Goal: Find specific page/section: Find specific page/section

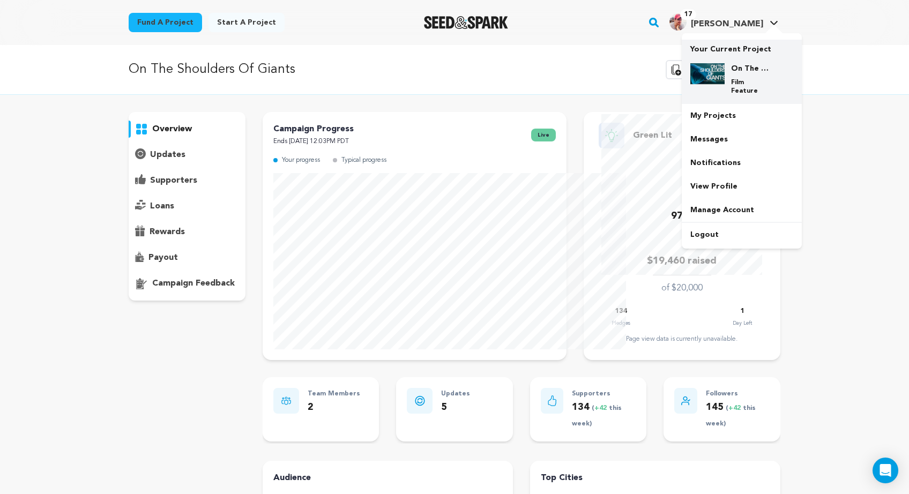
click at [725, 85] on img at bounding box center [707, 73] width 34 height 21
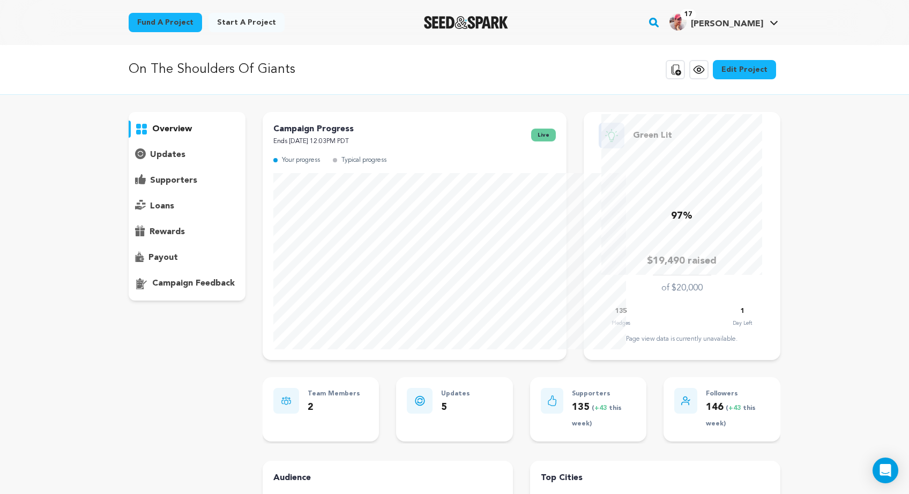
click at [129, 189] on div "supporters" at bounding box center [187, 180] width 117 height 17
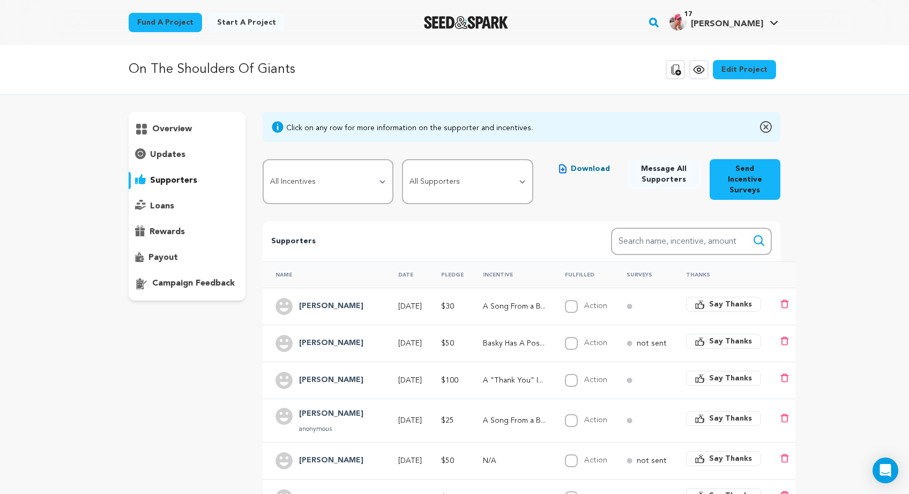
click at [150, 187] on p "supporters" at bounding box center [173, 180] width 47 height 13
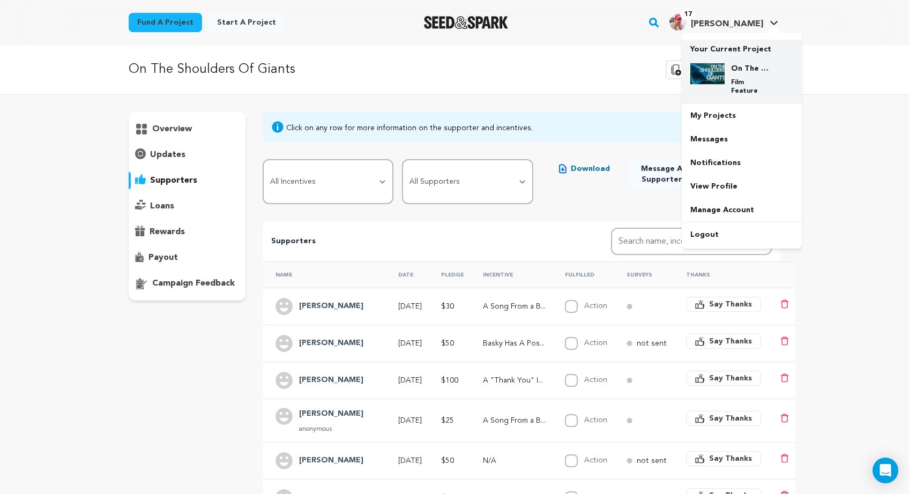
click at [725, 85] on img at bounding box center [707, 73] width 34 height 21
